Goal: Task Accomplishment & Management: Manage account settings

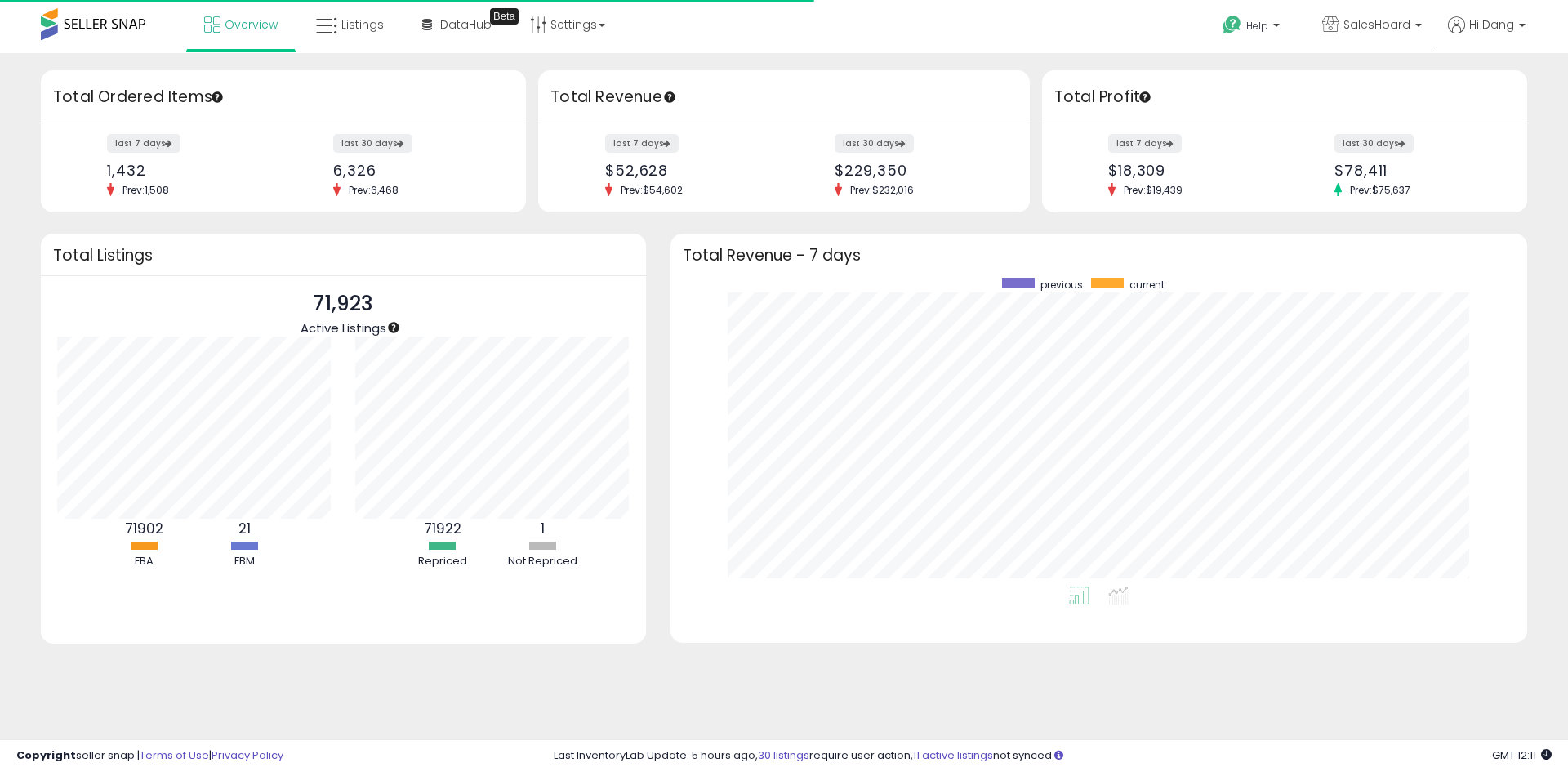
scroll to position [309, 824]
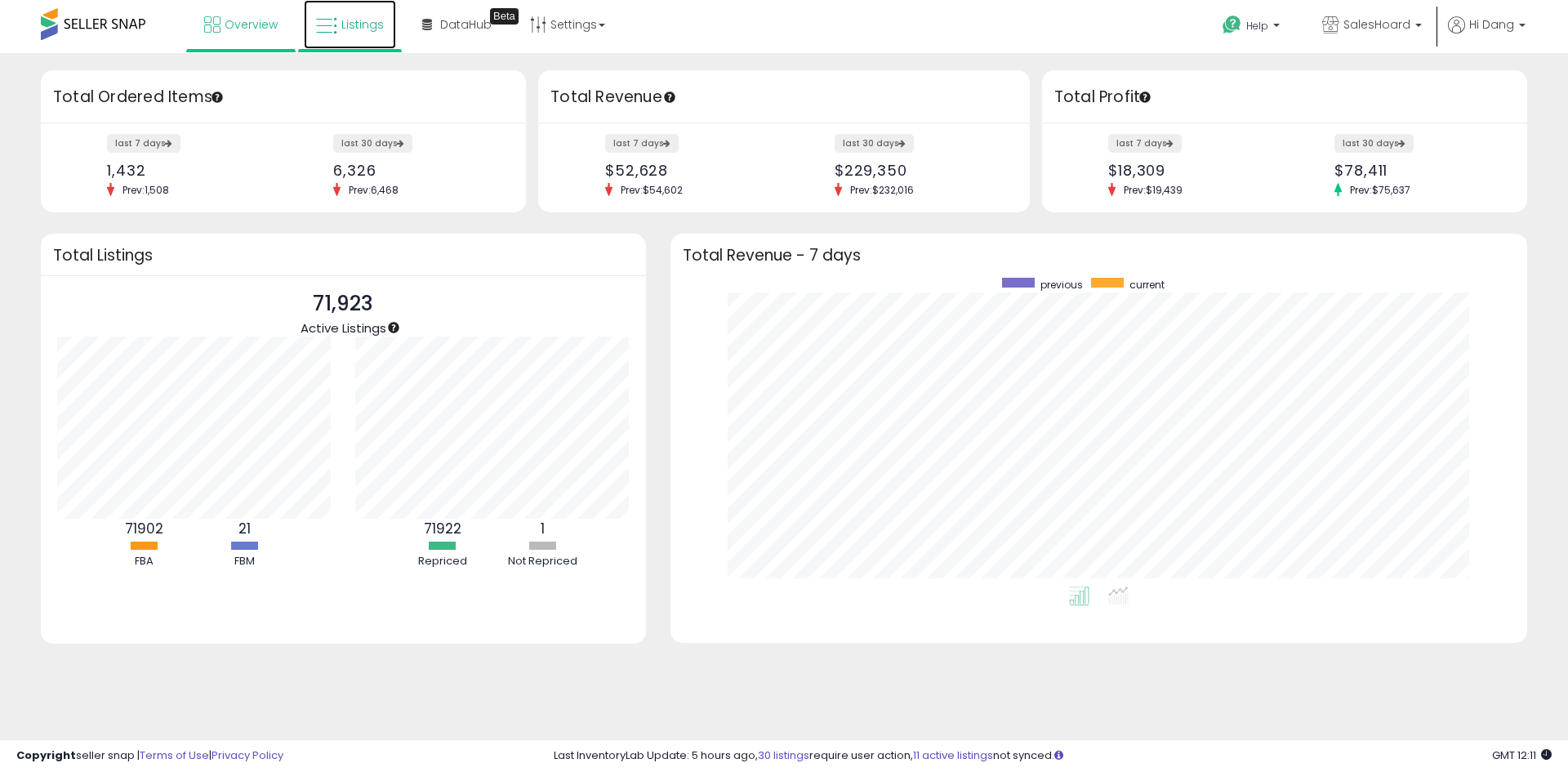
click at [357, 23] on span "Listings" at bounding box center [362, 25] width 43 height 17
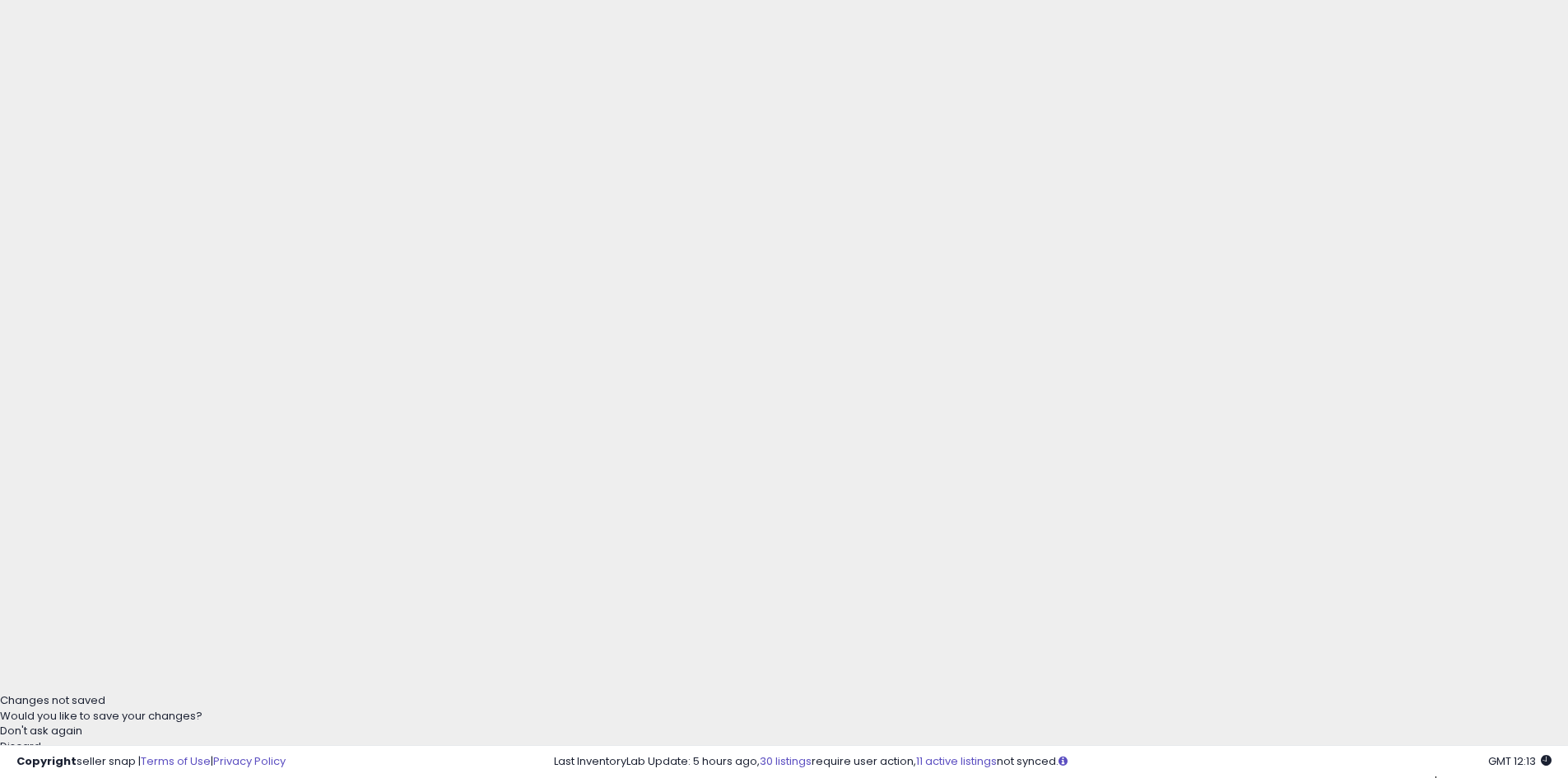
scroll to position [412, 0]
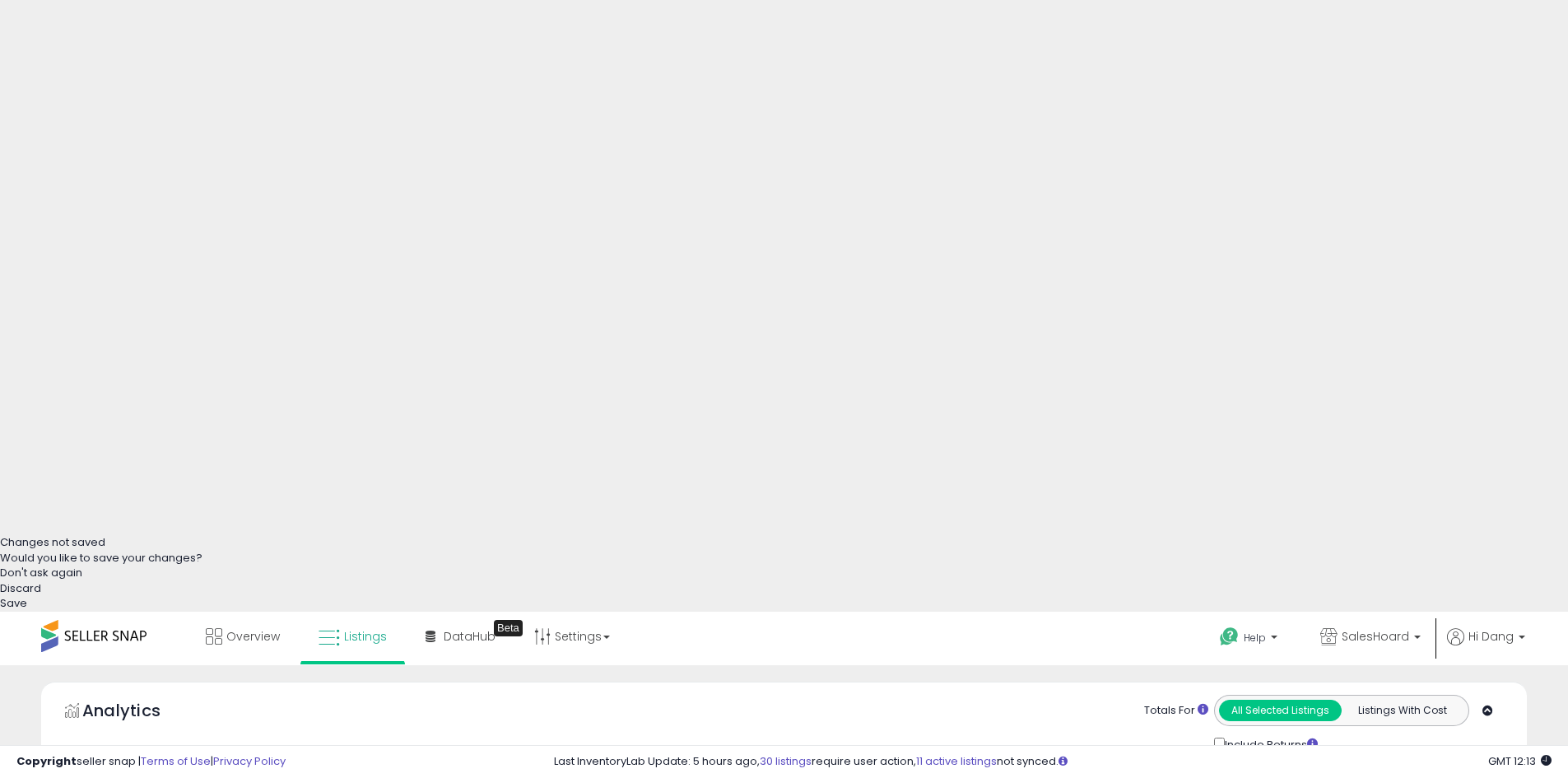
scroll to position [337, 862]
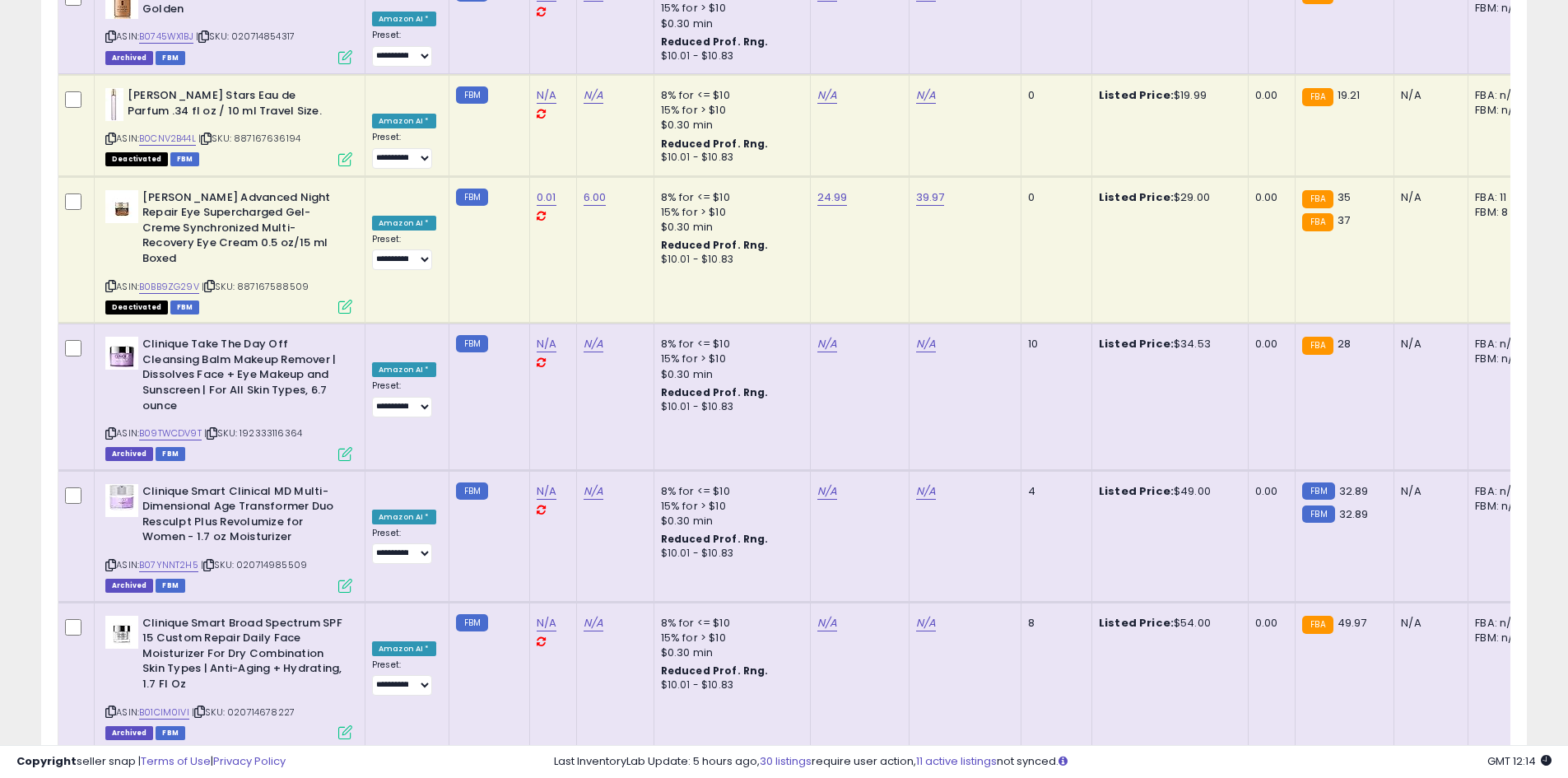
scroll to position [1897, 0]
